Goal: Navigation & Orientation: Find specific page/section

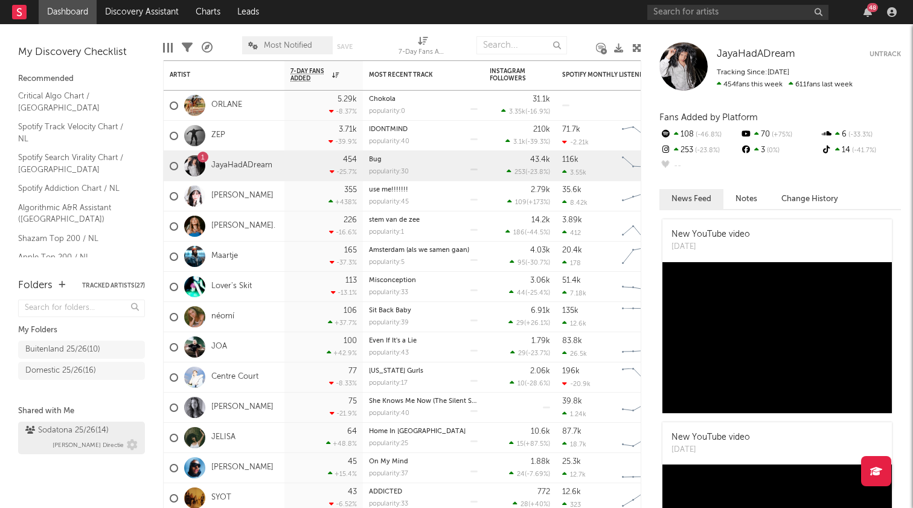
click at [61, 432] on div "Sodatona 25/26 ( 14 )" at bounding box center [66, 430] width 83 height 14
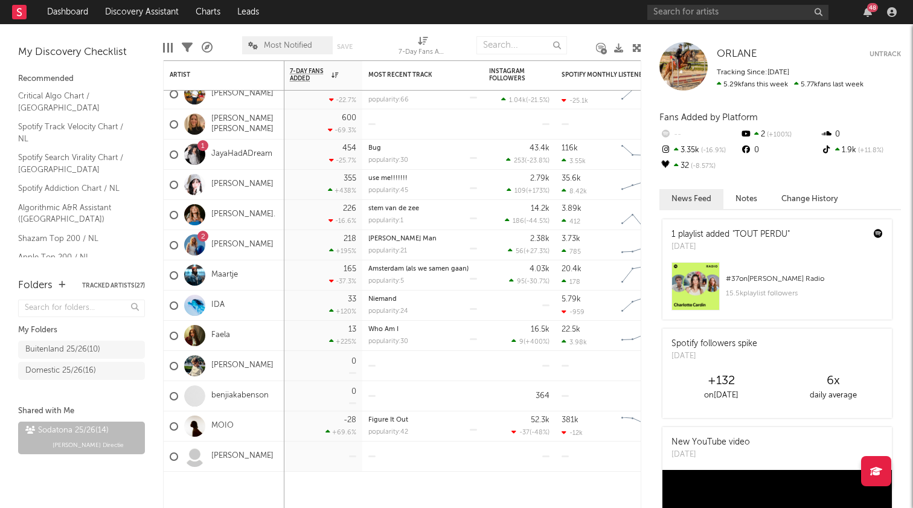
click at [868, 18] on div "48" at bounding box center [774, 12] width 254 height 24
click at [868, 12] on icon "button" at bounding box center [868, 12] width 8 height 10
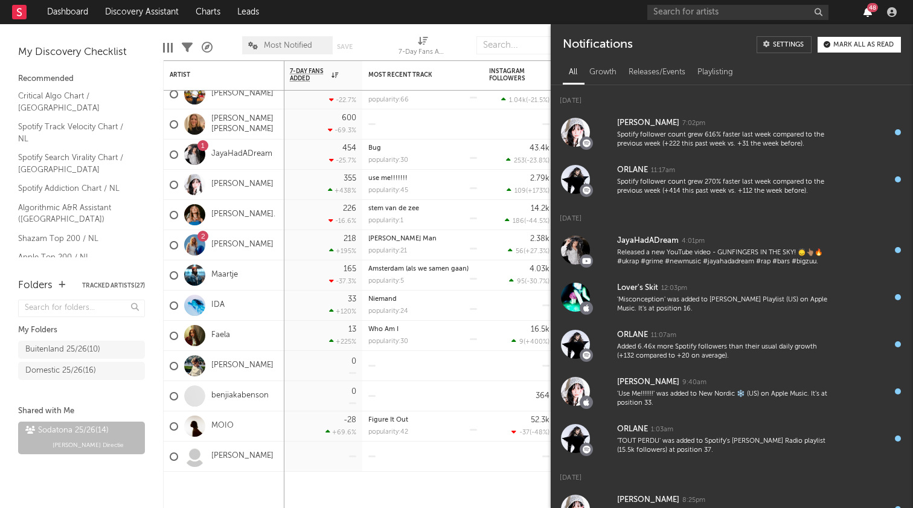
click at [868, 12] on icon "button" at bounding box center [868, 12] width 8 height 10
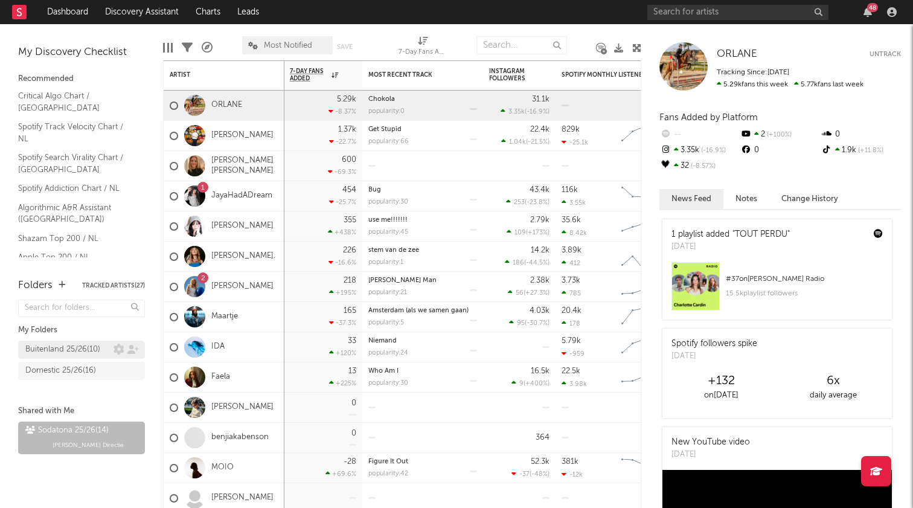
click at [51, 349] on div "Buitenland 25/26 ( 10 )" at bounding box center [62, 349] width 75 height 14
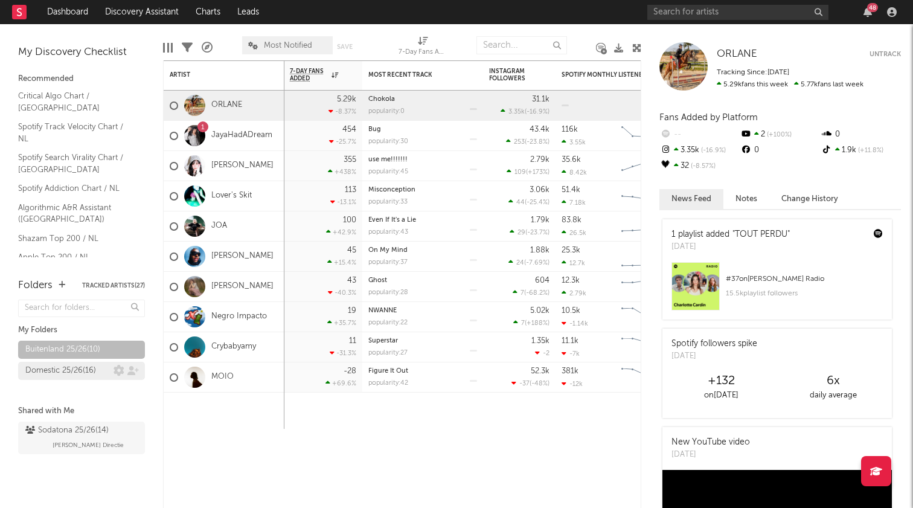
click at [42, 368] on div "Domestic 25/26 ( 16 )" at bounding box center [60, 371] width 71 height 14
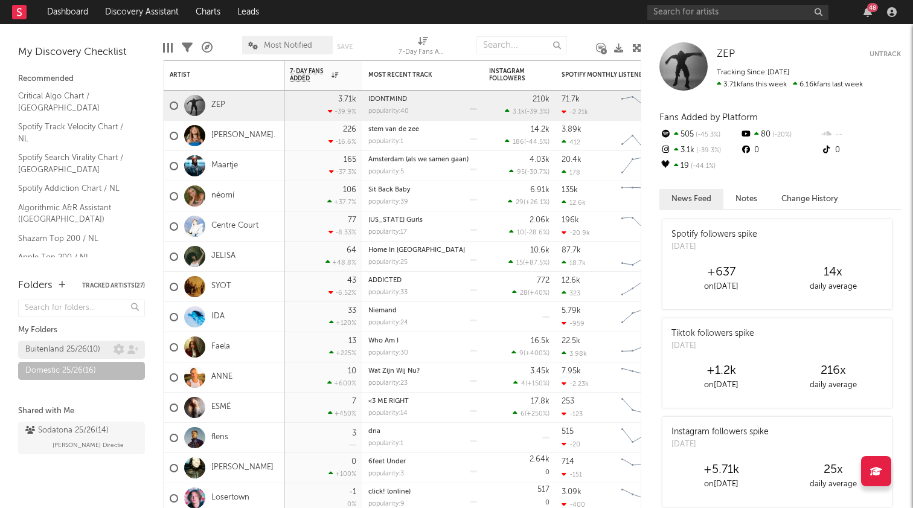
click at [56, 348] on div "Buitenland 25/26 ( 10 )" at bounding box center [62, 349] width 75 height 14
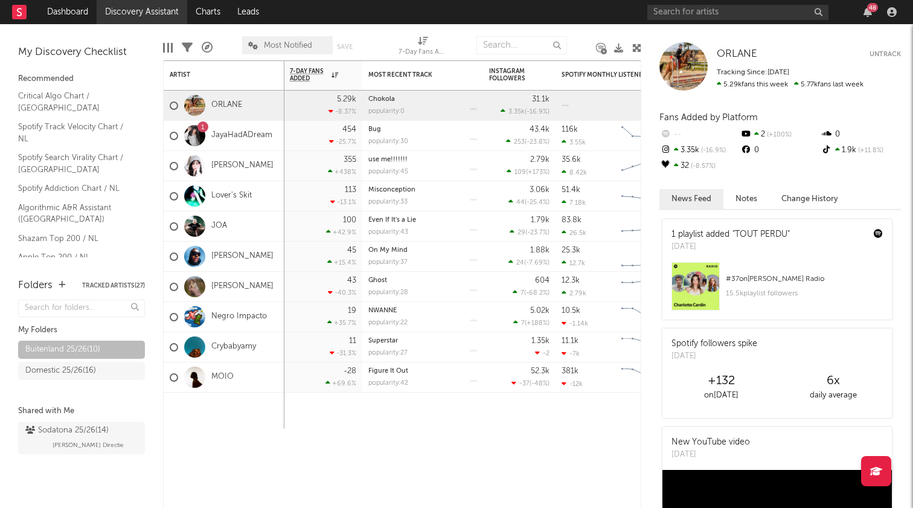
click at [143, 14] on link "Discovery Assistant" at bounding box center [142, 12] width 91 height 24
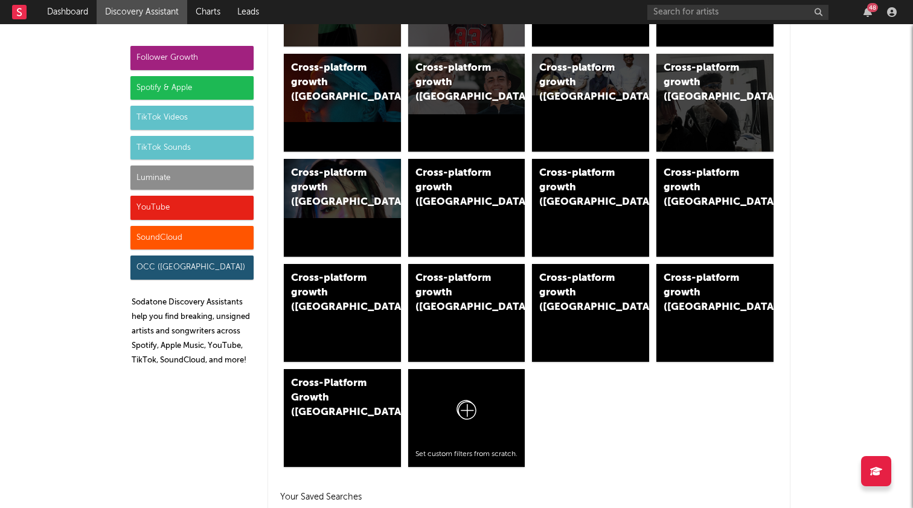
scroll to position [698, 0]
